Goal: Register for event/course

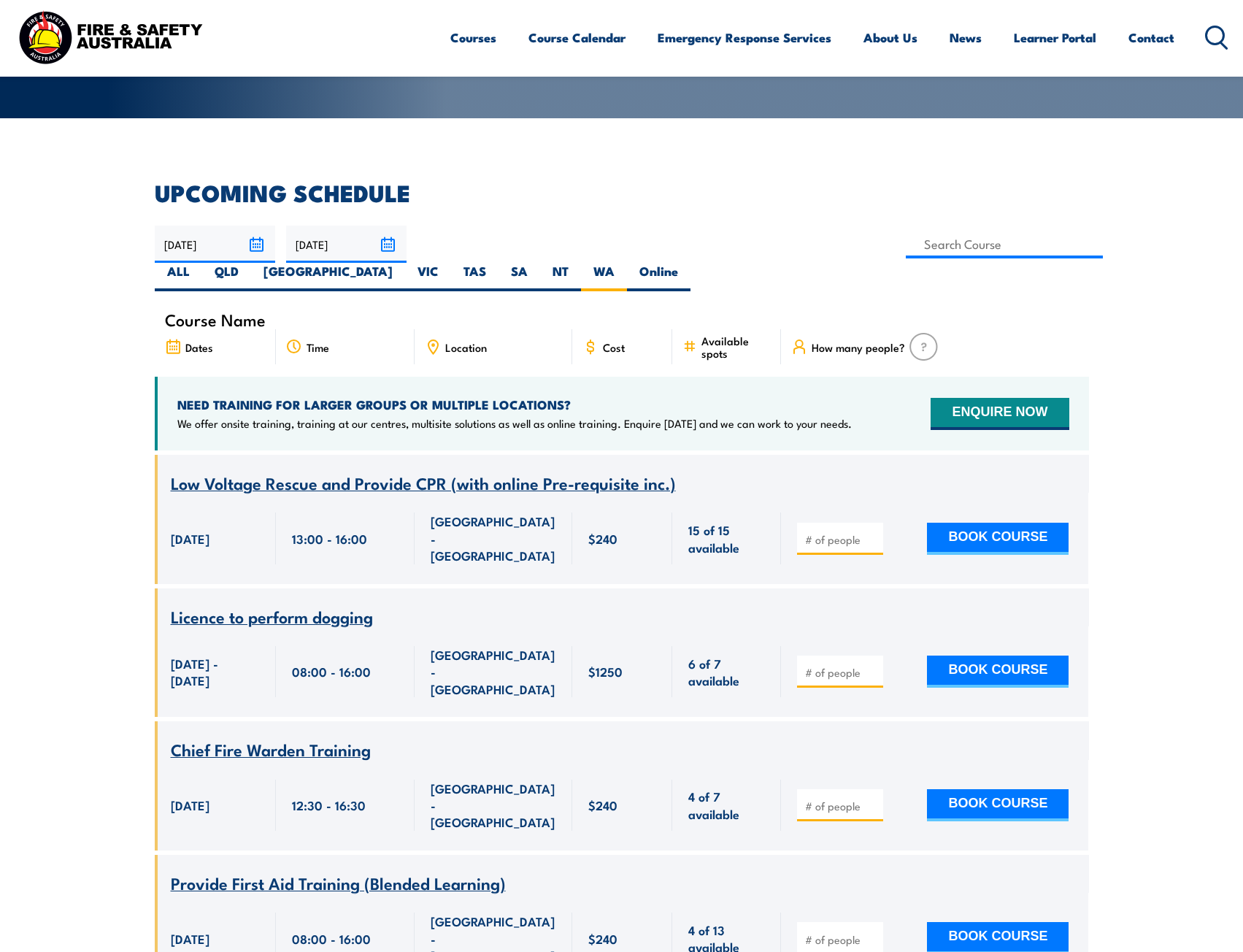
scroll to position [299, 0]
click at [342, 310] on div "Course Name" at bounding box center [622, 320] width 934 height 20
click at [257, 314] on span "Course Name" at bounding box center [215, 320] width 100 height 12
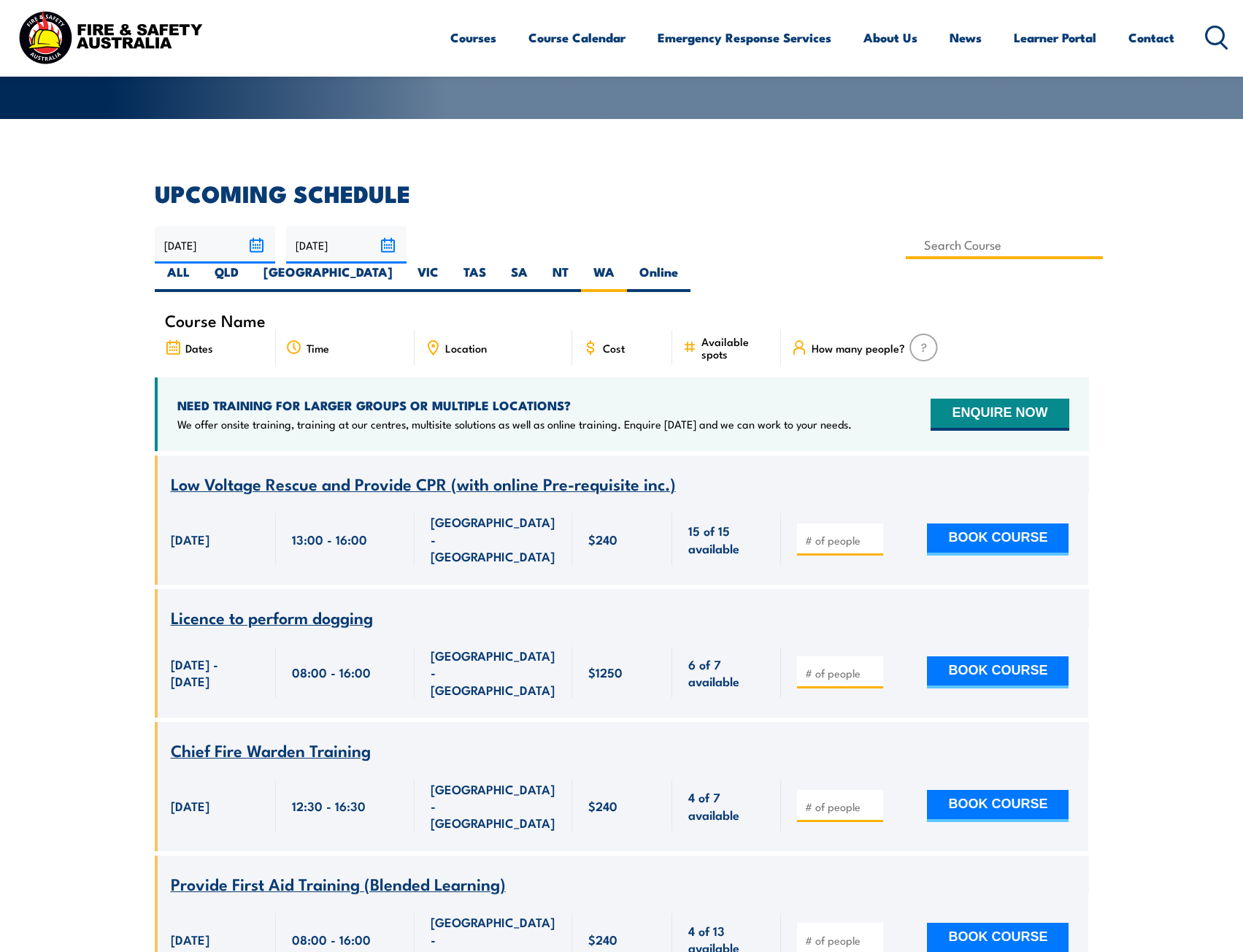
click at [906, 248] on input at bounding box center [1005, 245] width 198 height 29
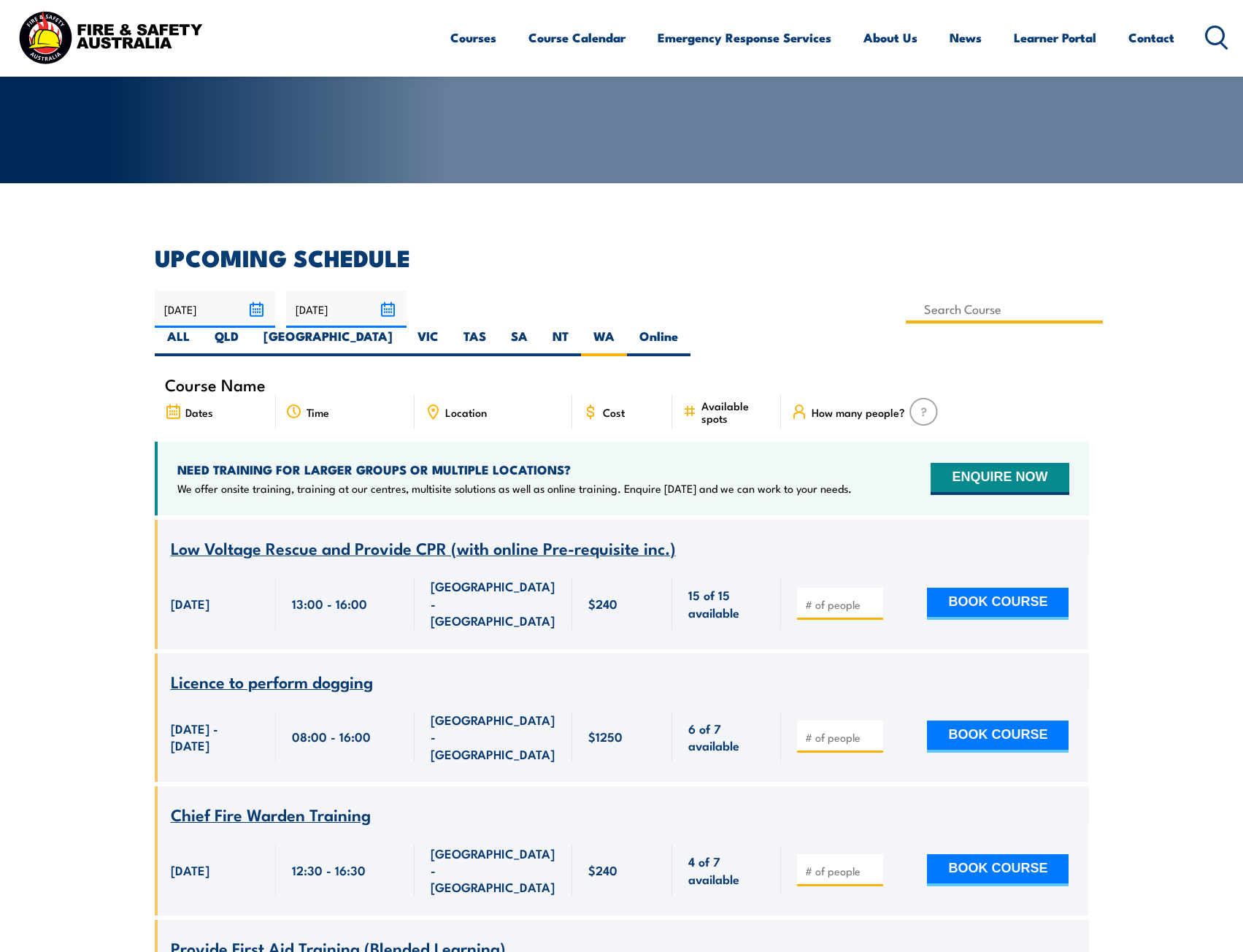
scroll to position [226, 0]
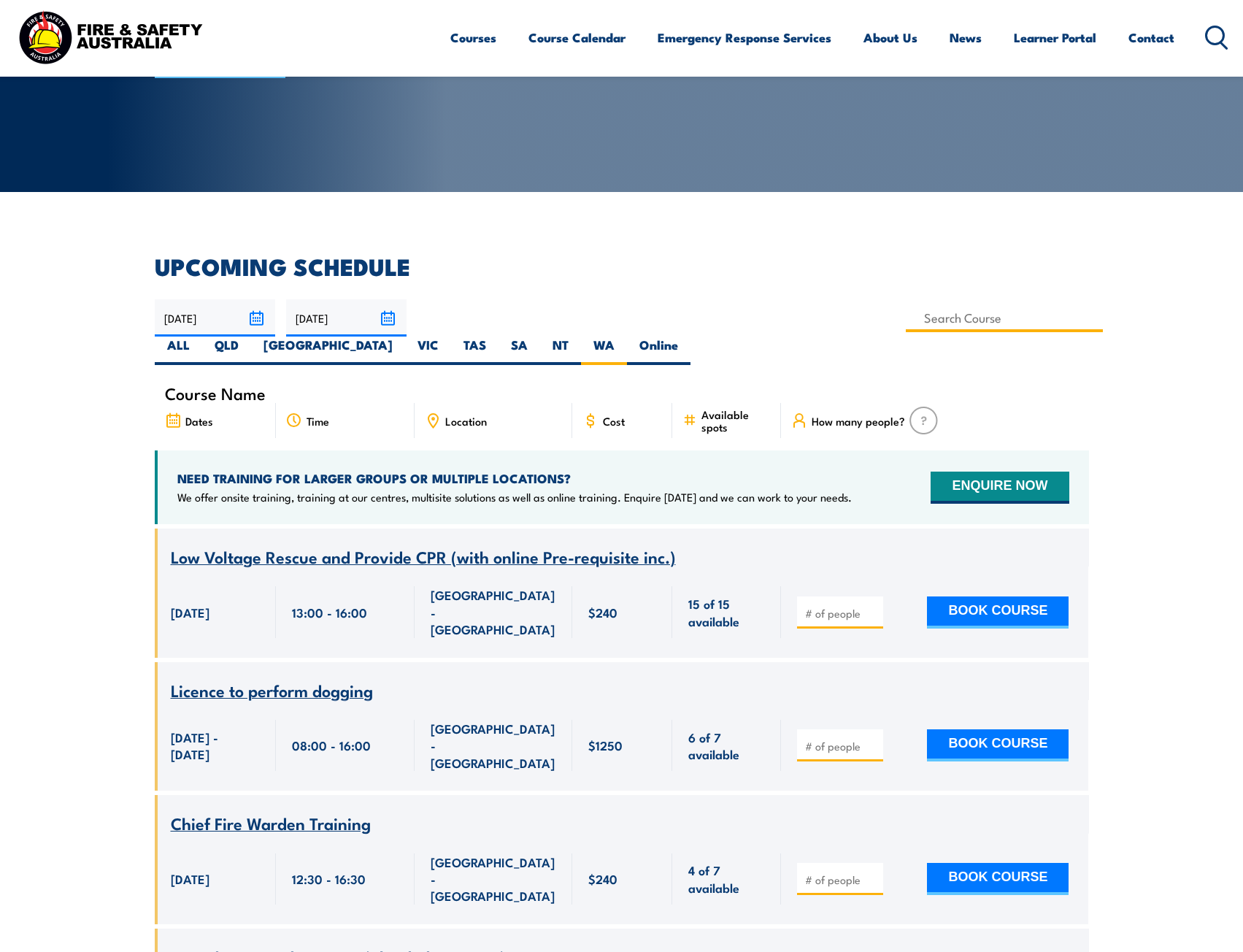
click at [906, 318] on input at bounding box center [1005, 317] width 198 height 29
type input "Fire Extinguisher / Fire Warden Training"
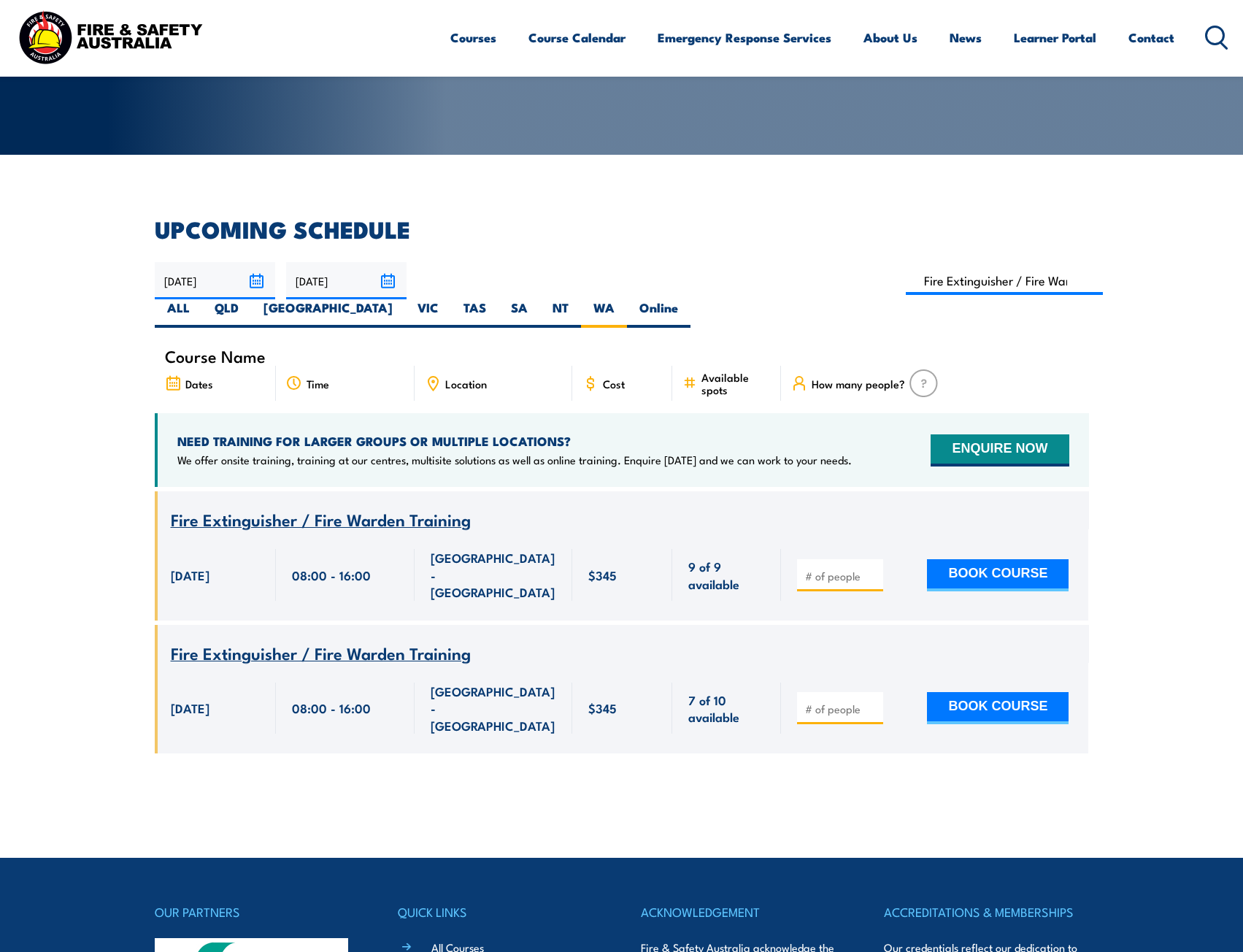
scroll to position [263, 0]
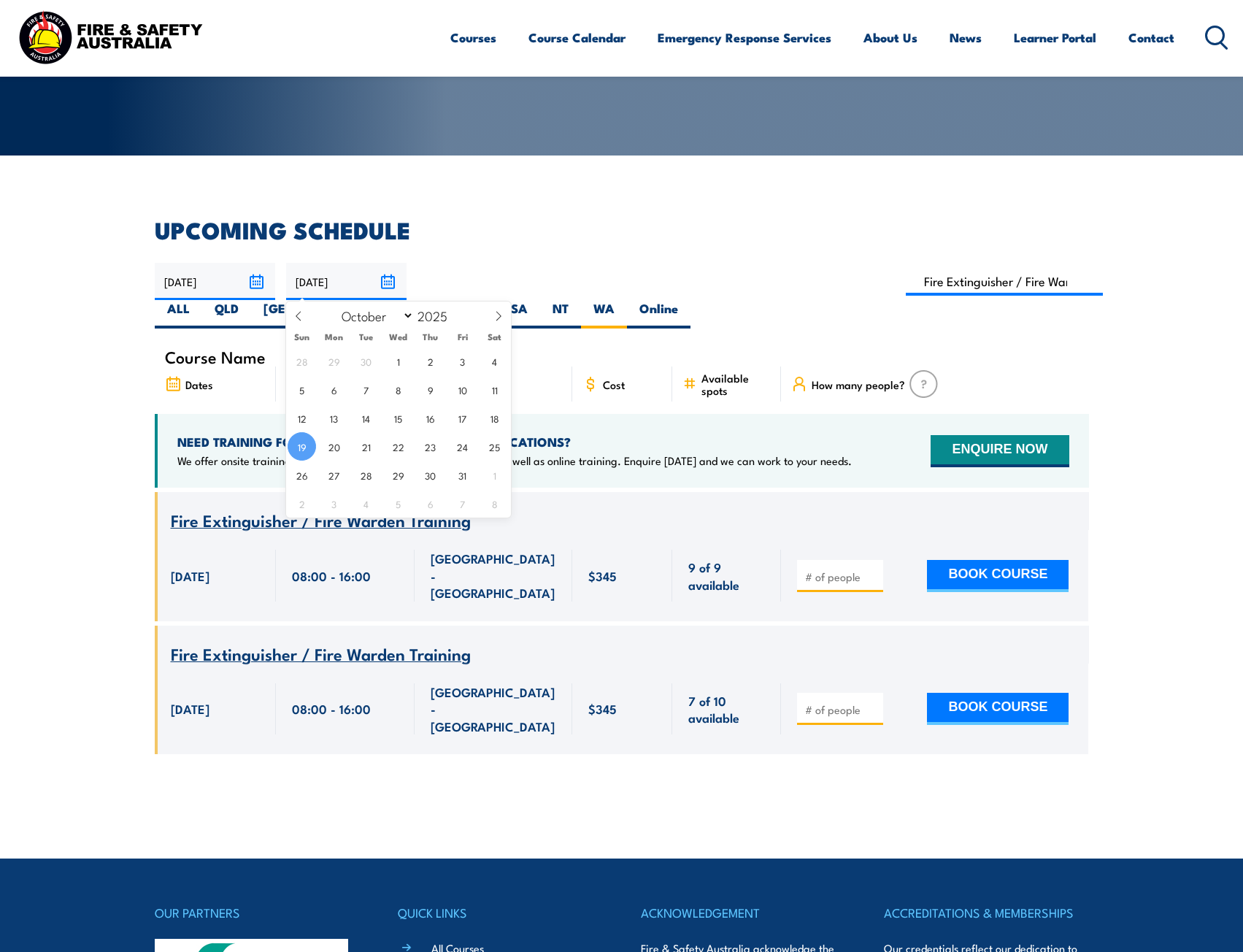
click at [383, 281] on input "19/10/2025" at bounding box center [346, 281] width 120 height 37
click at [391, 318] on select "January February March April May June July August September October November De…" at bounding box center [374, 315] width 80 height 19
select select "10"
click at [335, 306] on select "January February March April May June July August September October November De…" at bounding box center [374, 315] width 80 height 19
click at [427, 478] on span "27" at bounding box center [430, 475] width 29 height 29
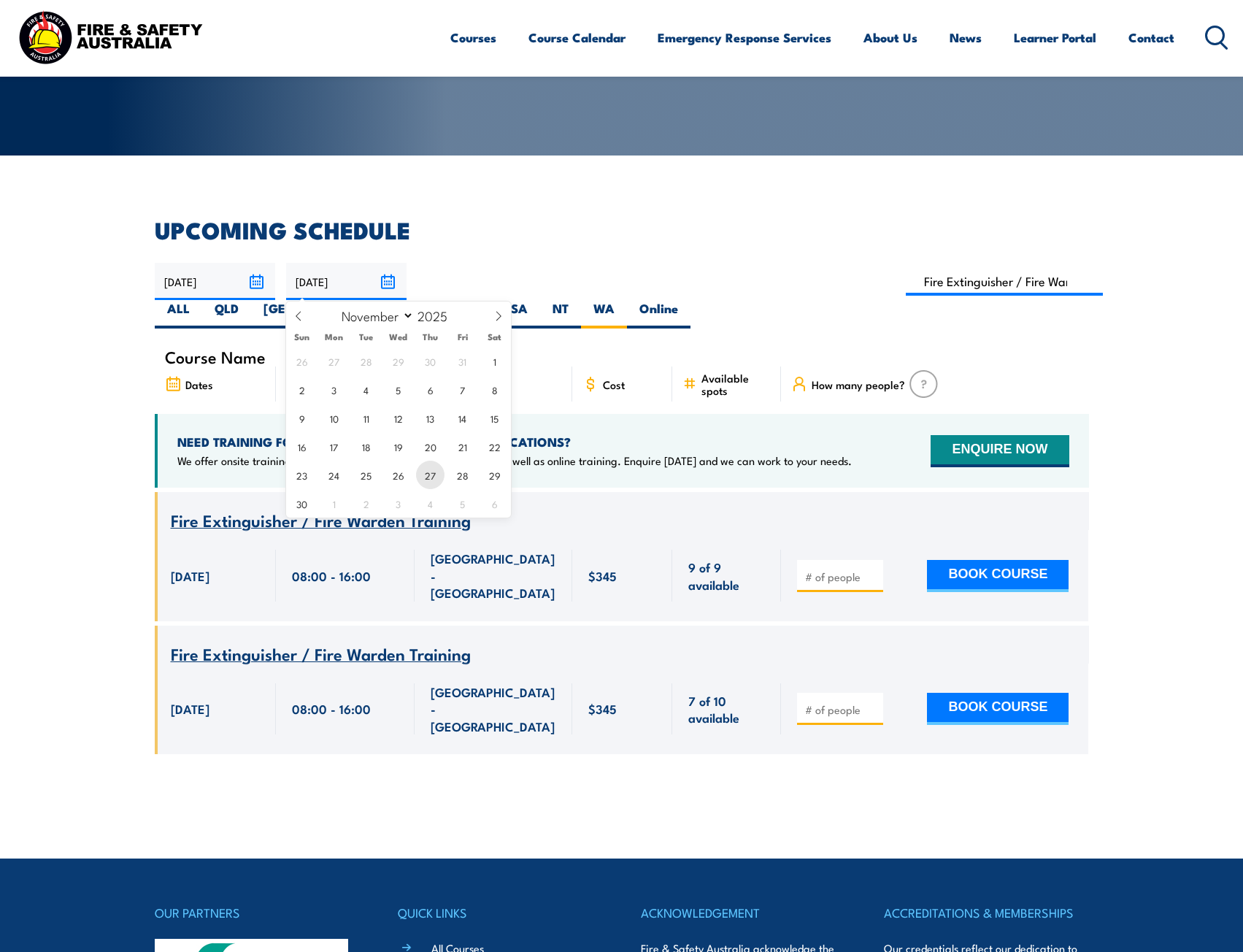
type input "27/11/2025"
